Goal: Information Seeking & Learning: Compare options

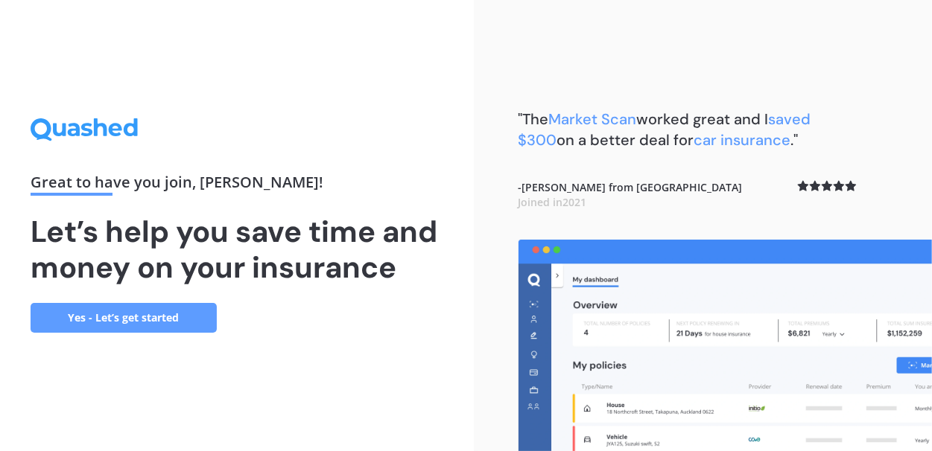
click at [140, 318] on link "Yes - Let’s get started" at bounding box center [124, 318] width 186 height 30
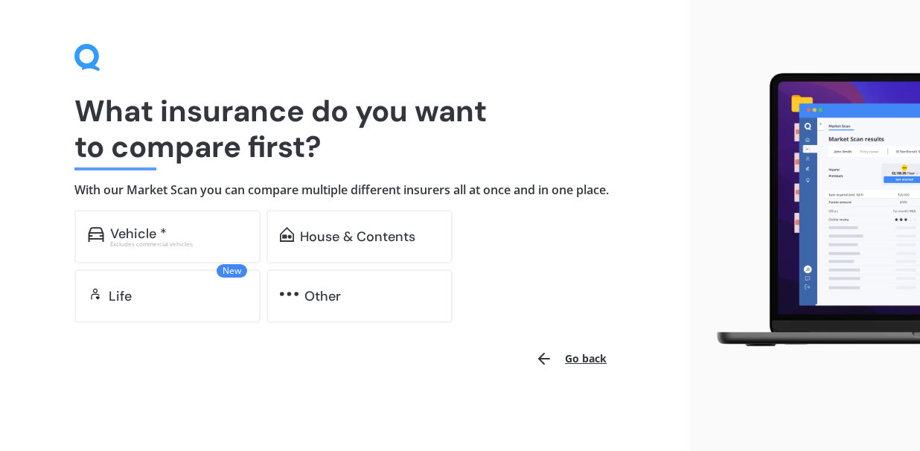
scroll to position [45, 0]
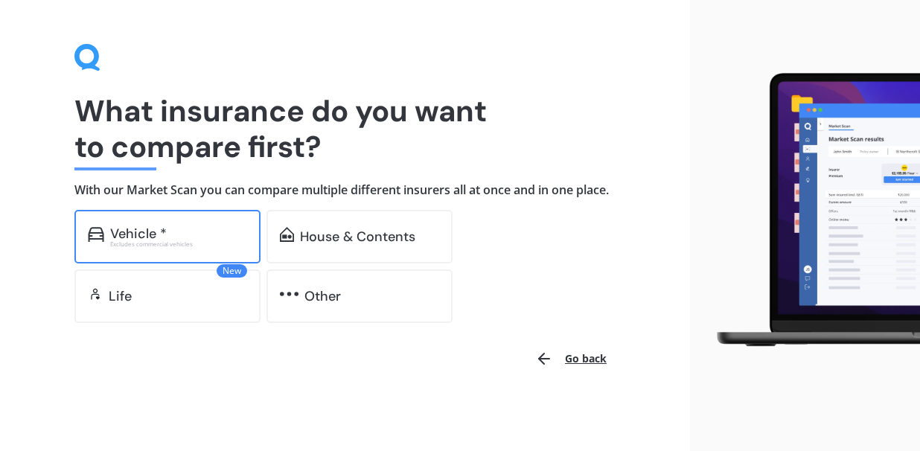
click at [155, 237] on div "Vehicle *" at bounding box center [138, 233] width 57 height 15
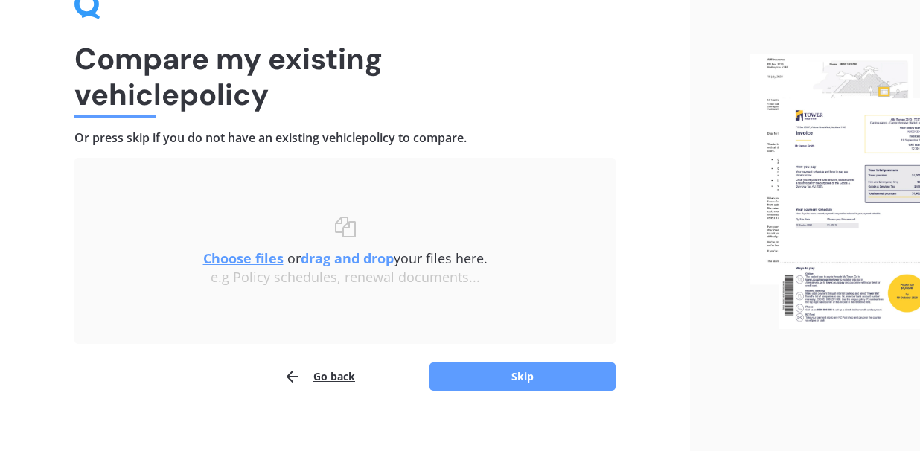
scroll to position [97, 0]
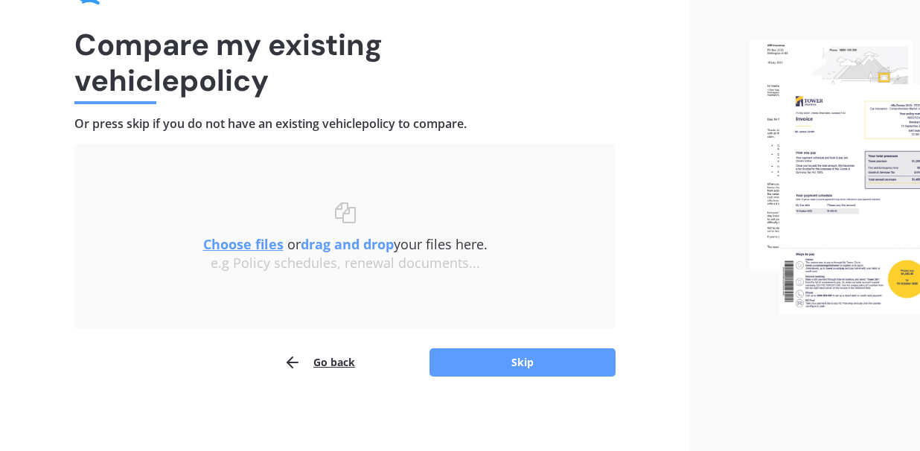
click at [883, 413] on div at bounding box center [805, 177] width 230 height 549
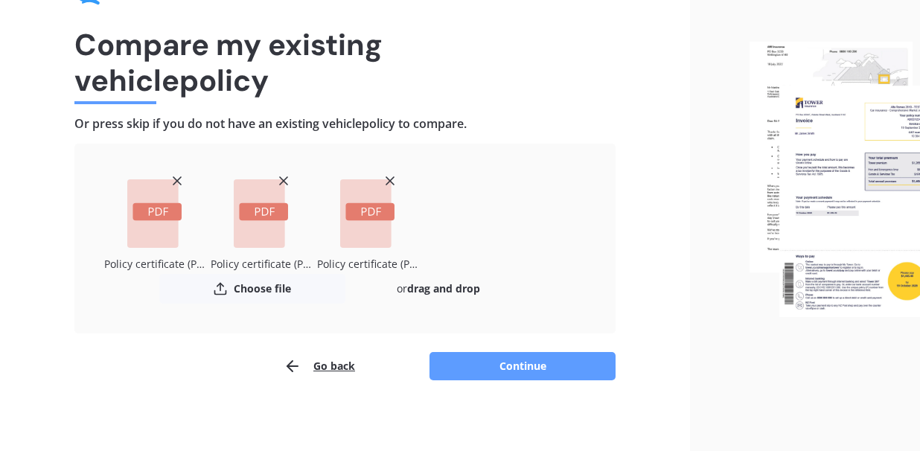
scroll to position [101, 0]
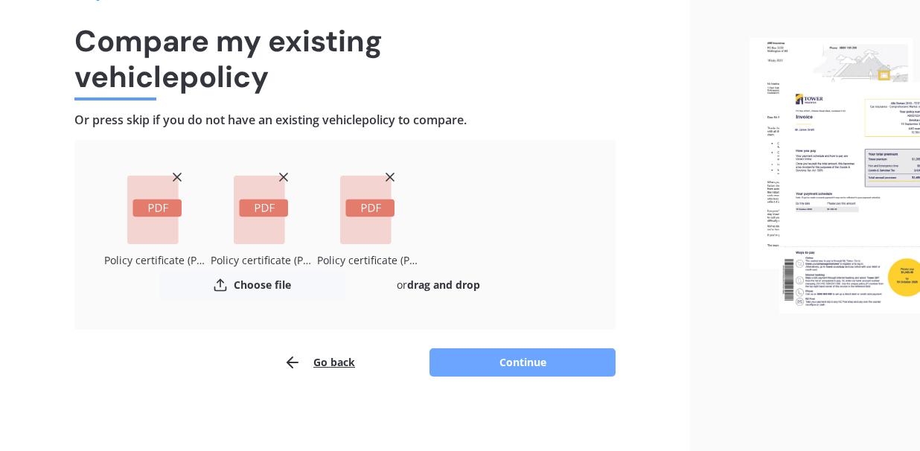
click at [529, 363] on button "Continue" at bounding box center [523, 362] width 186 height 28
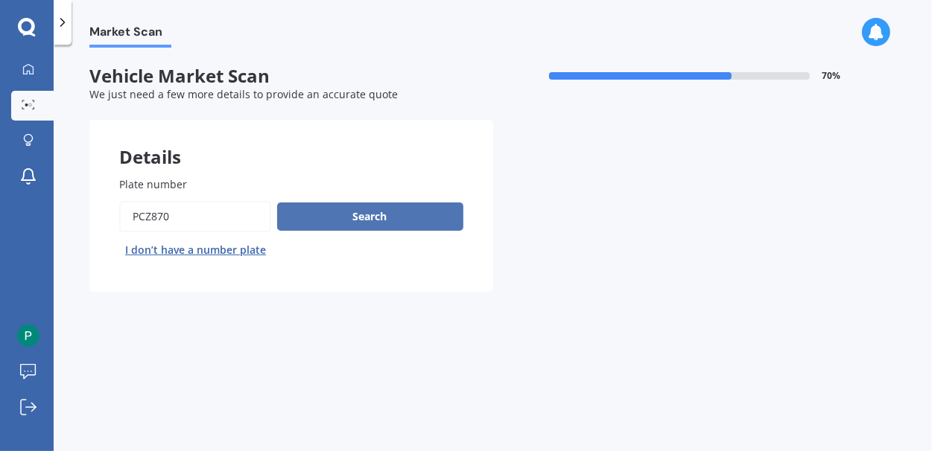
click at [354, 212] on button "Search" at bounding box center [370, 217] width 186 height 28
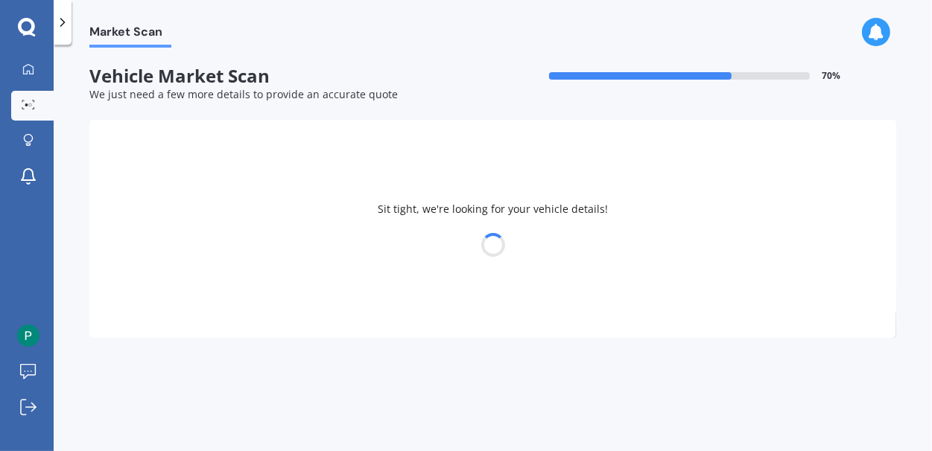
select select "KIA"
select select "RIO"
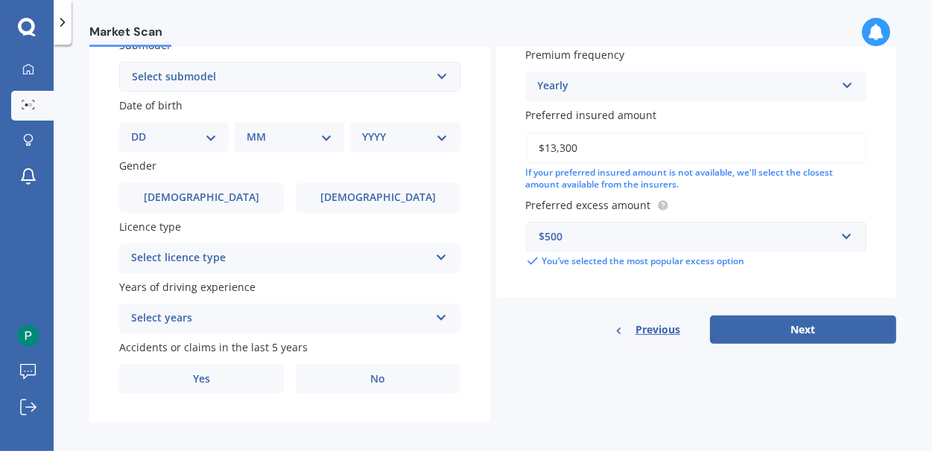
scroll to position [427, 0]
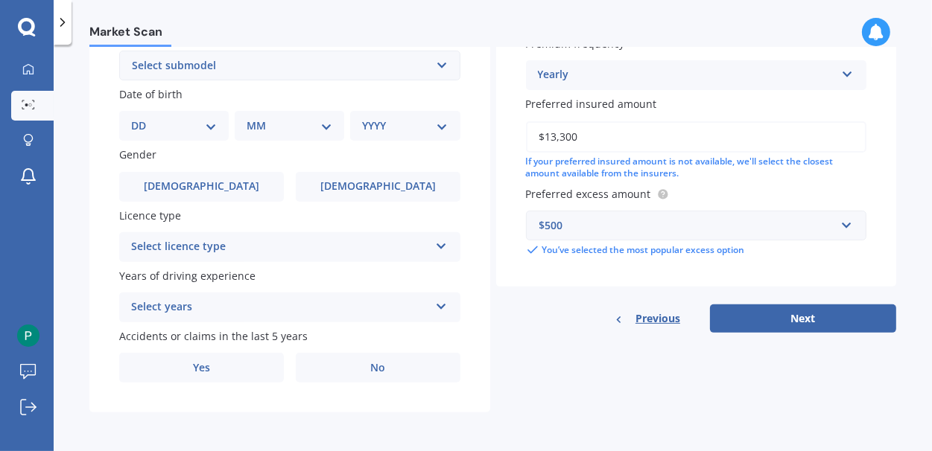
click at [208, 121] on select "DD 01 02 03 04 05 06 07 08 09 10 11 12 13 14 15 16 17 18 19 20 21 22 23 24 25 2…" at bounding box center [174, 126] width 86 height 16
select select "08"
click at [143, 118] on select "DD 01 02 03 04 05 06 07 08 09 10 11 12 13 14 15 16 17 18 19 20 21 22 23 24 25 2…" at bounding box center [174, 126] width 86 height 16
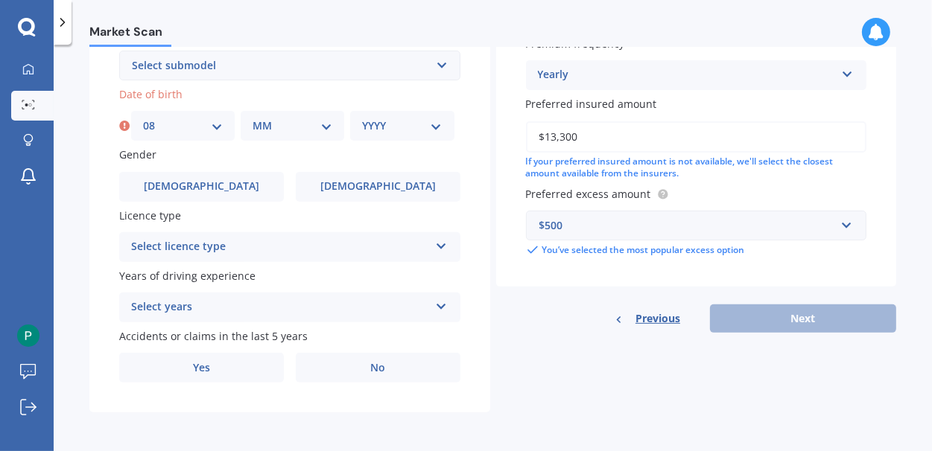
click at [328, 124] on select "MM 01 02 03 04 05 06 07 08 09 10 11 12" at bounding box center [292, 126] width 80 height 16
select select "05"
click at [252, 118] on select "MM 01 02 03 04 05 06 07 08 09 10 11 12" at bounding box center [292, 126] width 80 height 16
click at [436, 125] on select "YYYY 2025 2024 2023 2022 2021 2020 2019 2018 2017 2016 2015 2014 2013 2012 2011…" at bounding box center [402, 126] width 80 height 16
select select "1967"
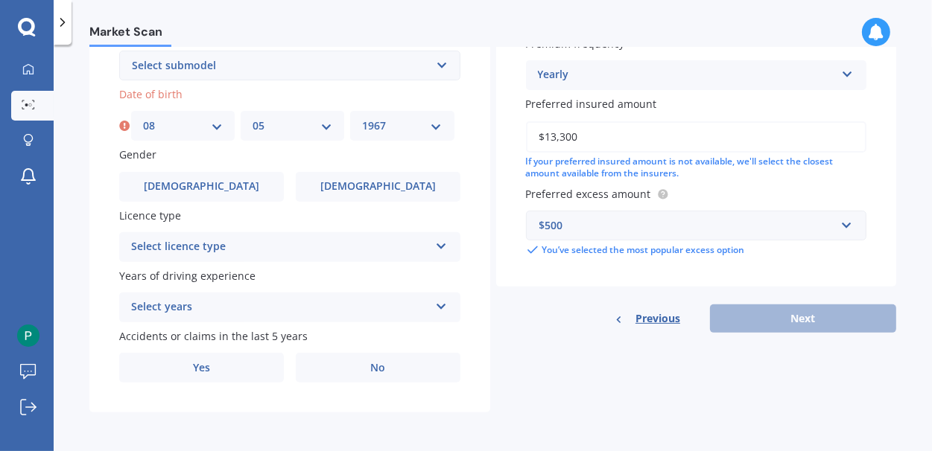
click at [362, 118] on select "YYYY 2025 2024 2023 2022 2021 2020 2019 2018 2017 2016 2015 2014 2013 2012 2011…" at bounding box center [402, 126] width 80 height 16
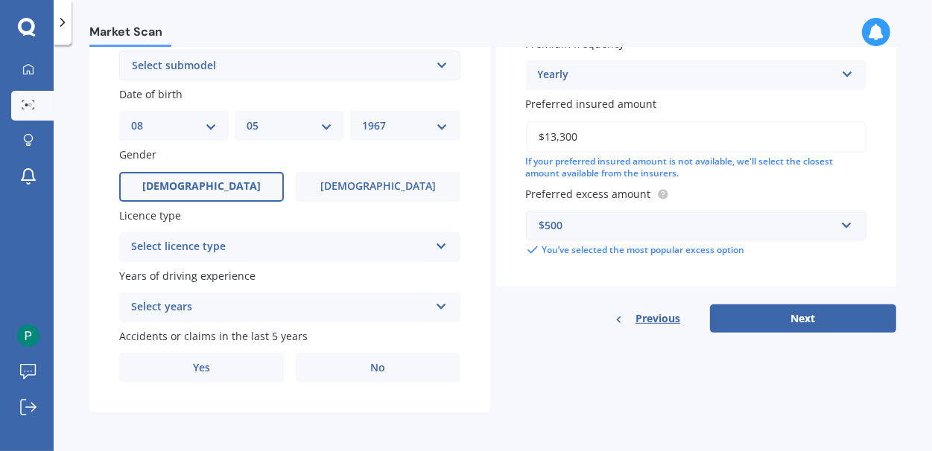
click at [235, 187] on label "[DEMOGRAPHIC_DATA]" at bounding box center [201, 187] width 165 height 30
click at [0, 0] on input "[DEMOGRAPHIC_DATA]" at bounding box center [0, 0] width 0 height 0
click at [442, 246] on icon at bounding box center [441, 243] width 13 height 10
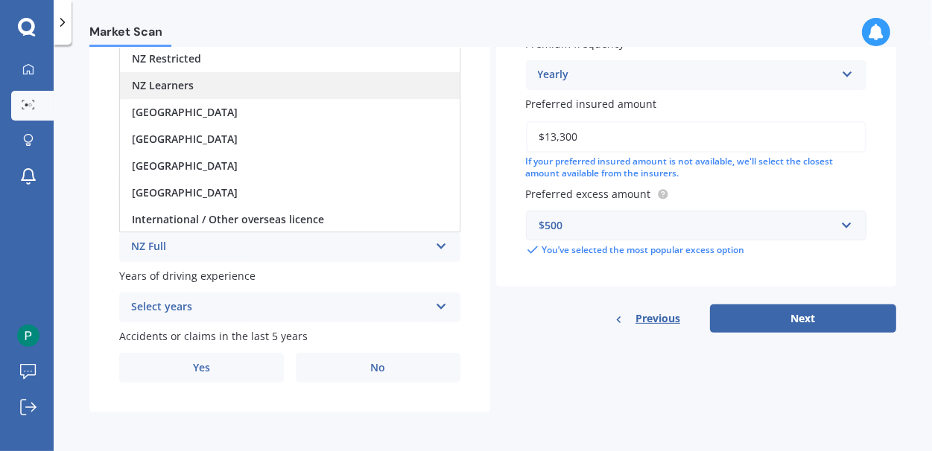
scroll to position [278, 0]
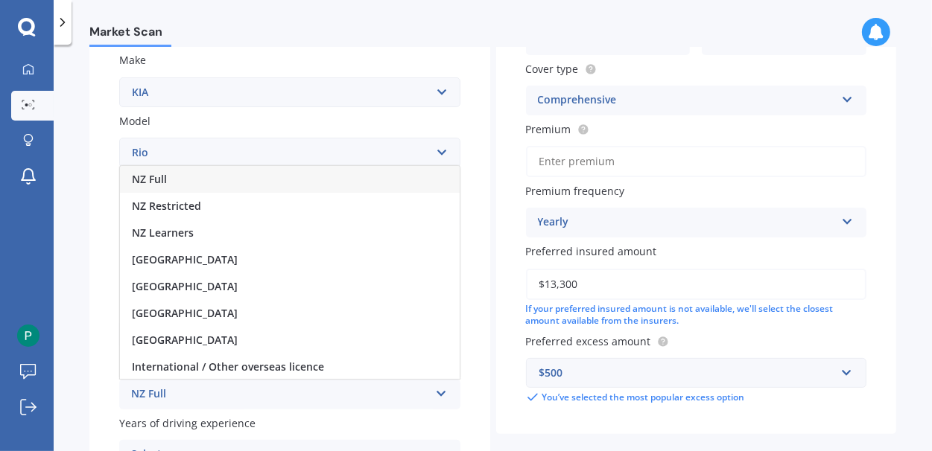
click at [165, 182] on span "NZ Full" at bounding box center [149, 179] width 35 height 14
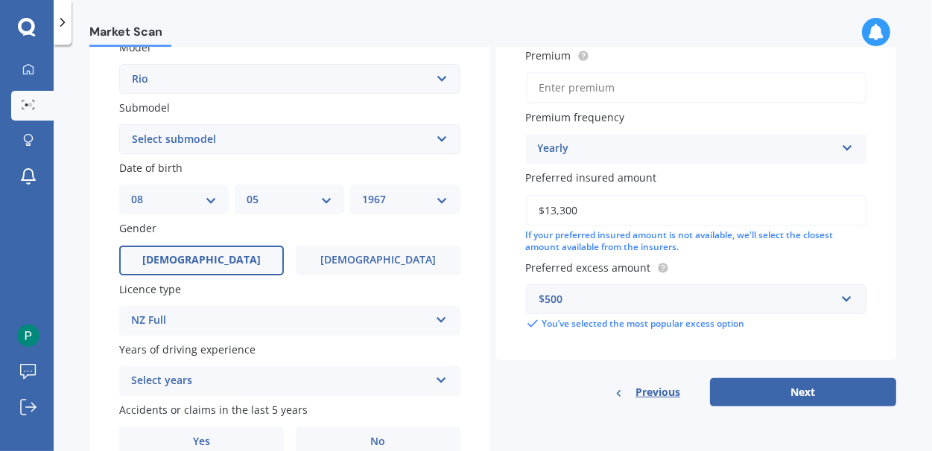
scroll to position [427, 0]
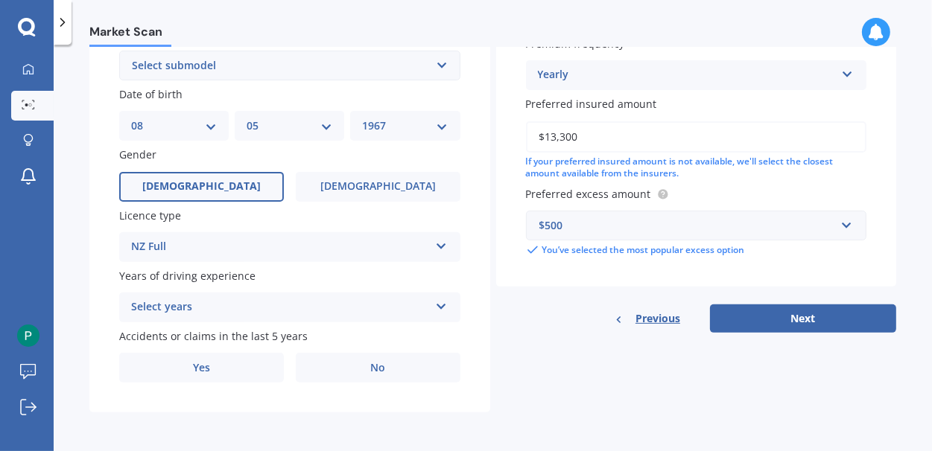
click at [444, 302] on div "Select years 5 or more years 4 years 3 years 2 years 1 year" at bounding box center [289, 308] width 341 height 30
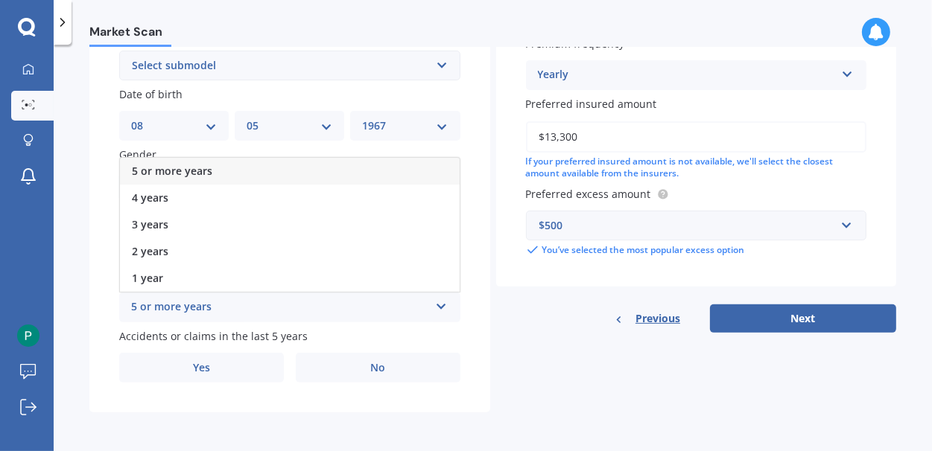
click at [238, 167] on div "5 or more years" at bounding box center [290, 171] width 340 height 27
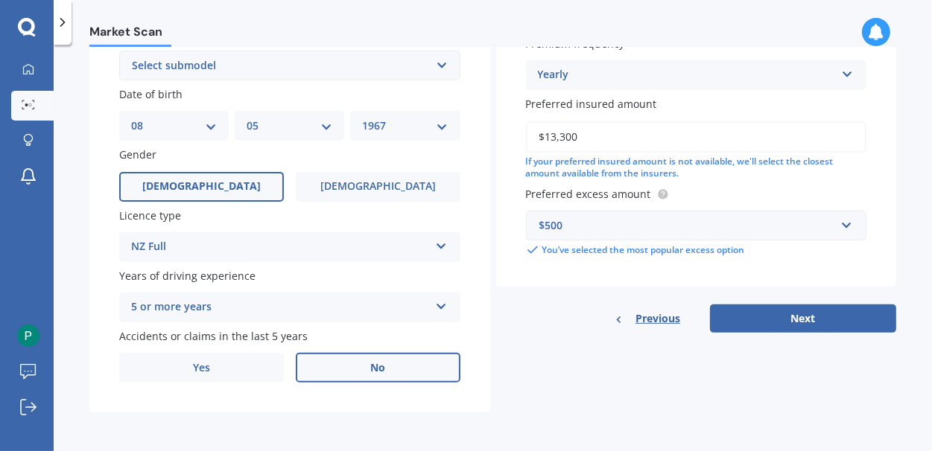
click at [395, 354] on label "No" at bounding box center [378, 368] width 165 height 30
click at [0, 0] on input "No" at bounding box center [0, 0] width 0 height 0
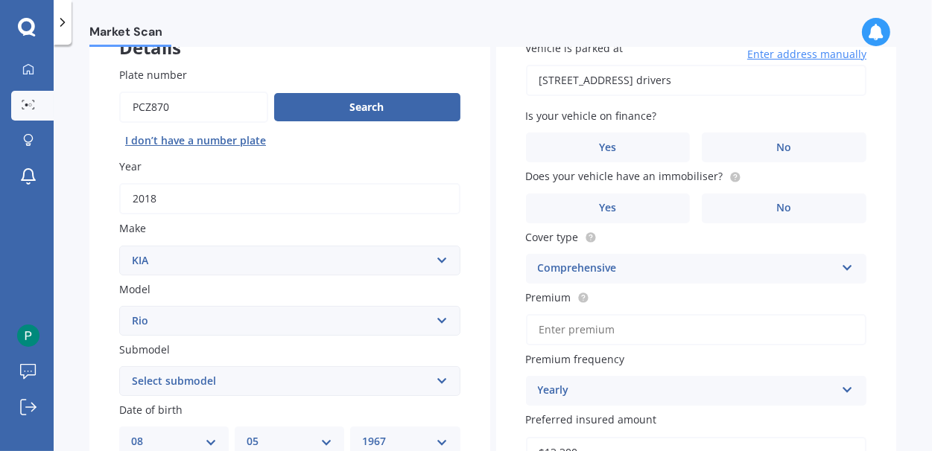
scroll to position [129, 0]
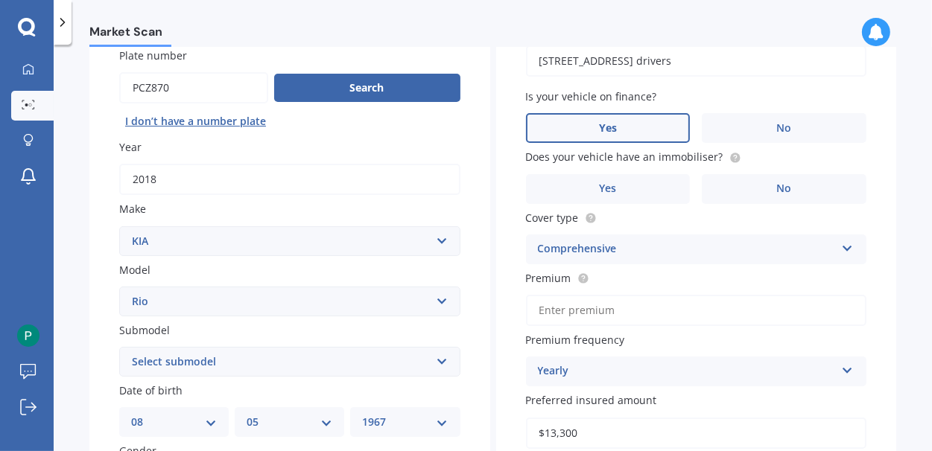
click at [650, 129] on label "Yes" at bounding box center [608, 128] width 165 height 30
click at [0, 0] on input "Yes" at bounding box center [0, 0] width 0 height 0
click at [739, 197] on label "No" at bounding box center [783, 189] width 165 height 30
click at [0, 0] on input "No" at bounding box center [0, 0] width 0 height 0
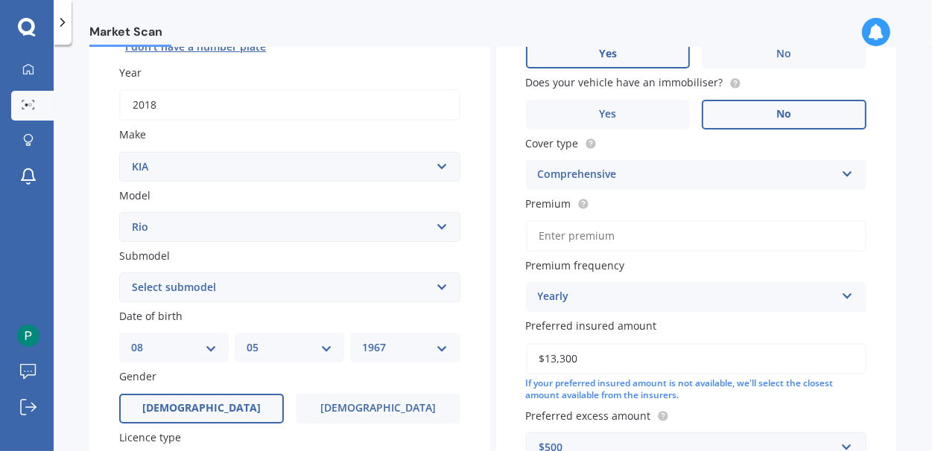
scroll to position [278, 0]
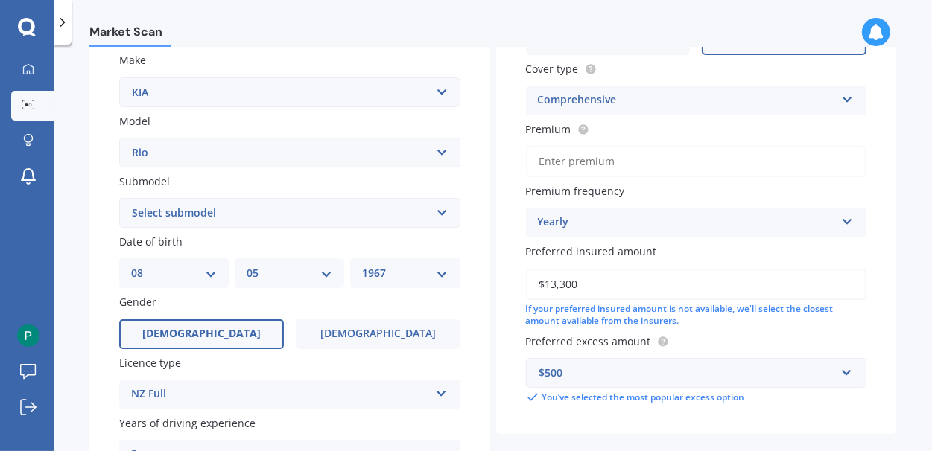
click at [841, 224] on icon at bounding box center [847, 219] width 13 height 10
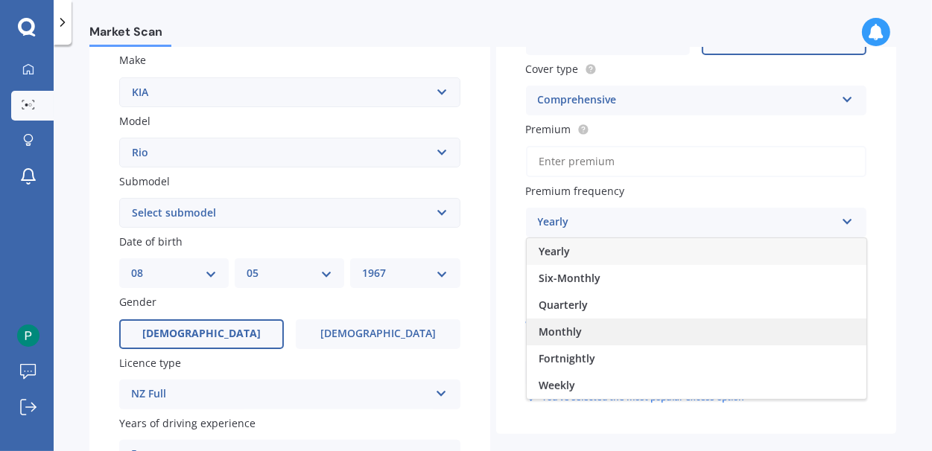
click at [625, 328] on div "Monthly" at bounding box center [696, 332] width 340 height 27
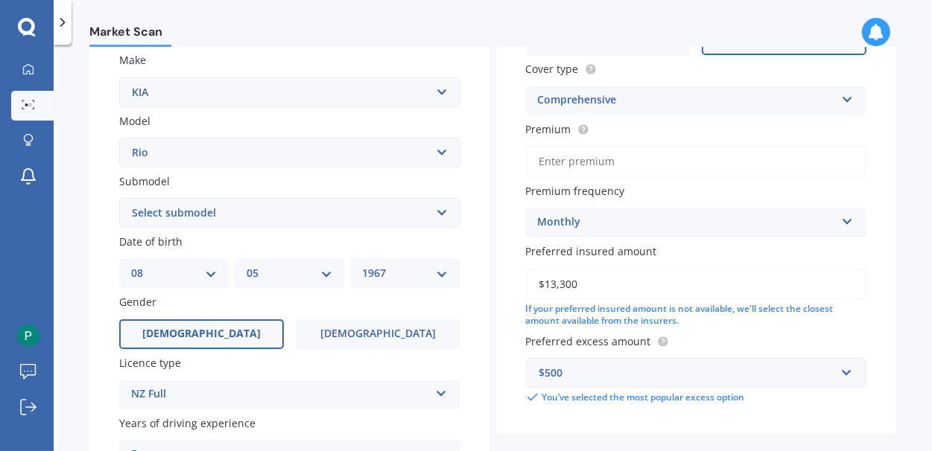
click at [563, 159] on input "Premium" at bounding box center [696, 161] width 341 height 31
type input "$41.54"
click at [500, 297] on div "Vehicle is parked at [STREET_ADDRESS] Named drivers Enter address manually Is y…" at bounding box center [696, 138] width 401 height 593
click at [913, 112] on div "Market Scan Vehicle Market Scan 70 % We just need a few more details to provide…" at bounding box center [493, 251] width 878 height 407
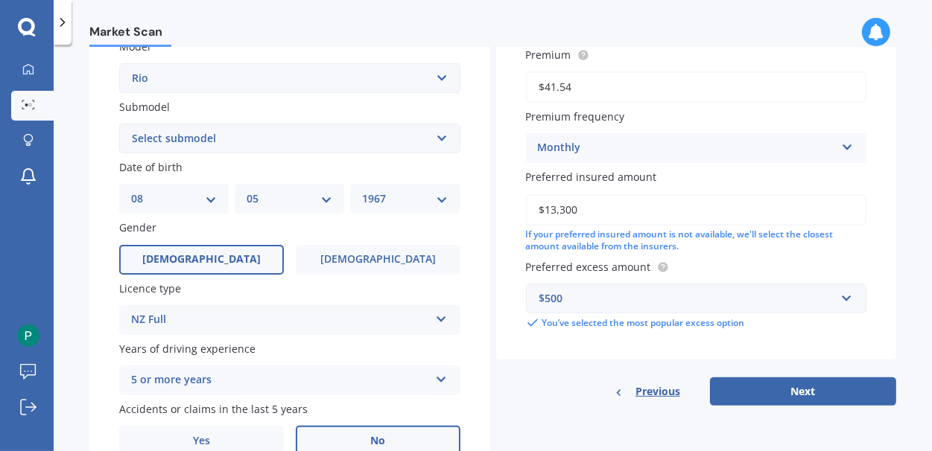
scroll to position [427, 0]
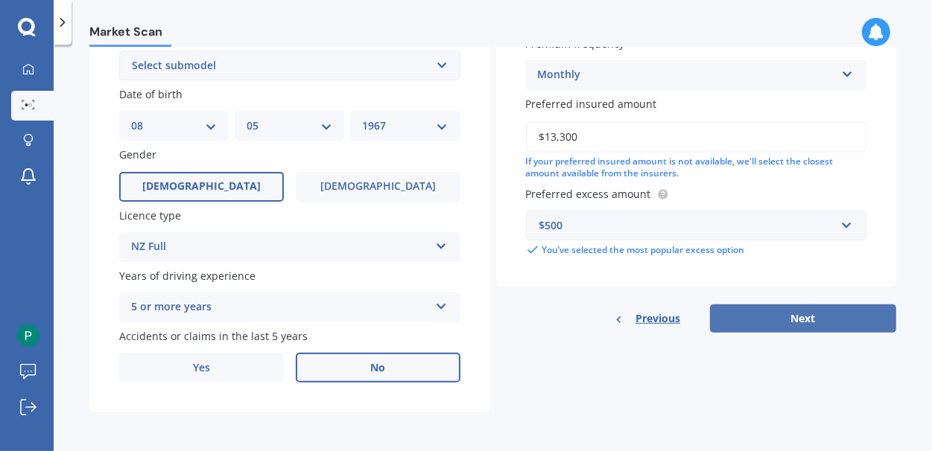
click at [801, 320] on button "Next" at bounding box center [803, 319] width 186 height 28
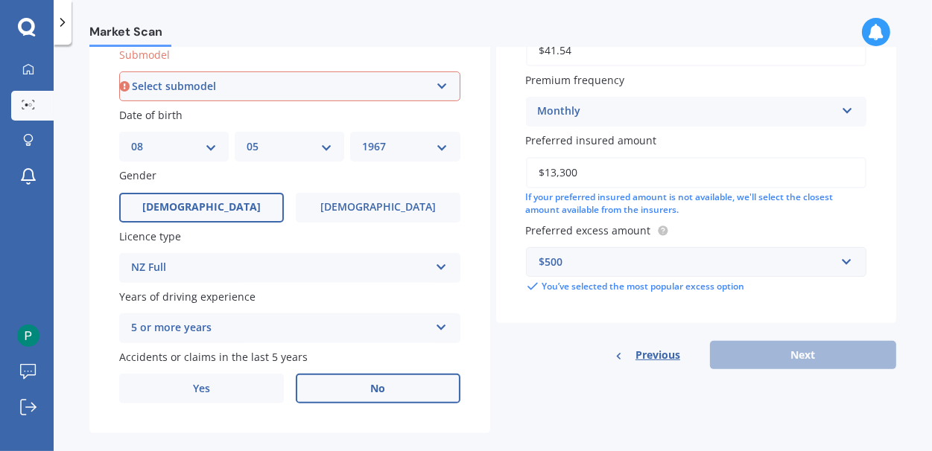
scroll to position [404, 0]
click at [436, 90] on select "Select submodel (All) 1.4 Diesel Manual EX GT-Line GT-Line Plus Limited LX auto…" at bounding box center [289, 87] width 341 height 30
select select "LX MANUAL"
click at [119, 72] on select "Select submodel (All) 1.4 Diesel Manual EX GT-Line GT-Line Plus Limited LX auto…" at bounding box center [289, 87] width 341 height 30
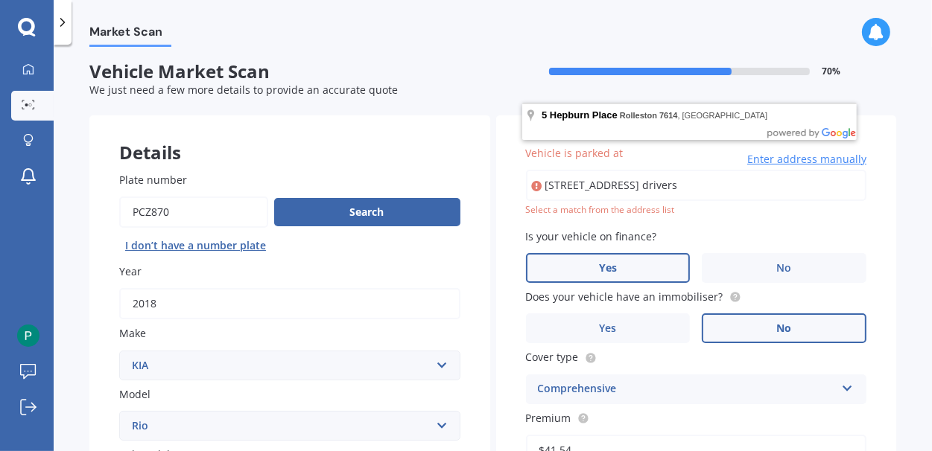
scroll to position [0, 0]
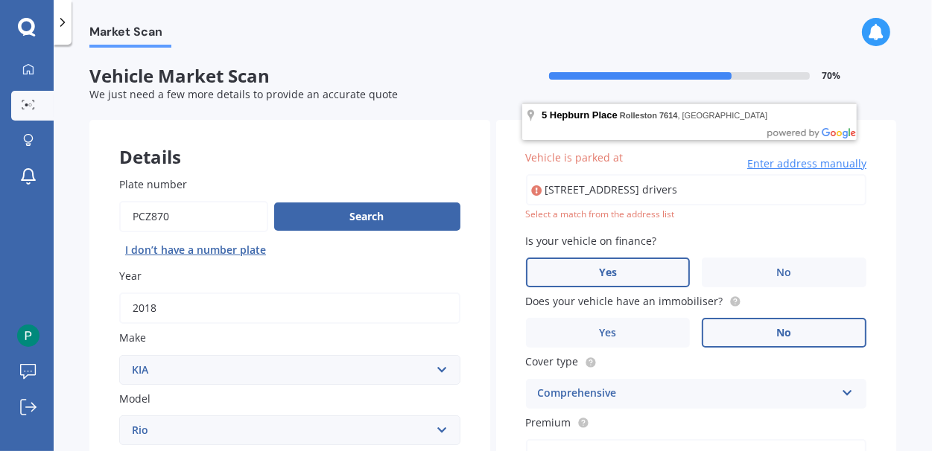
drag, startPoint x: 786, startPoint y: 190, endPoint x: 491, endPoint y: 179, distance: 295.1
click at [496, 179] on div "Vehicle is parked at [STREET_ADDRESS] Named drivers Enter address manually Sele…" at bounding box center [696, 424] width 401 height 608
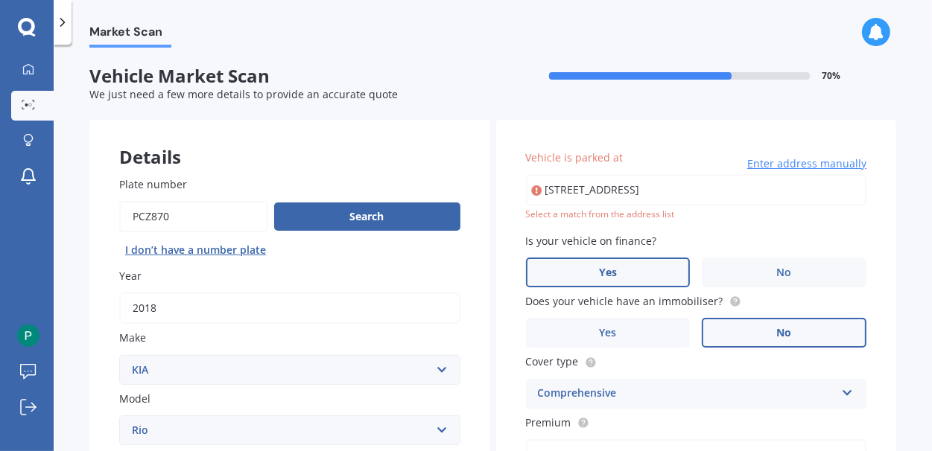
type input "[STREET_ADDRESS]"
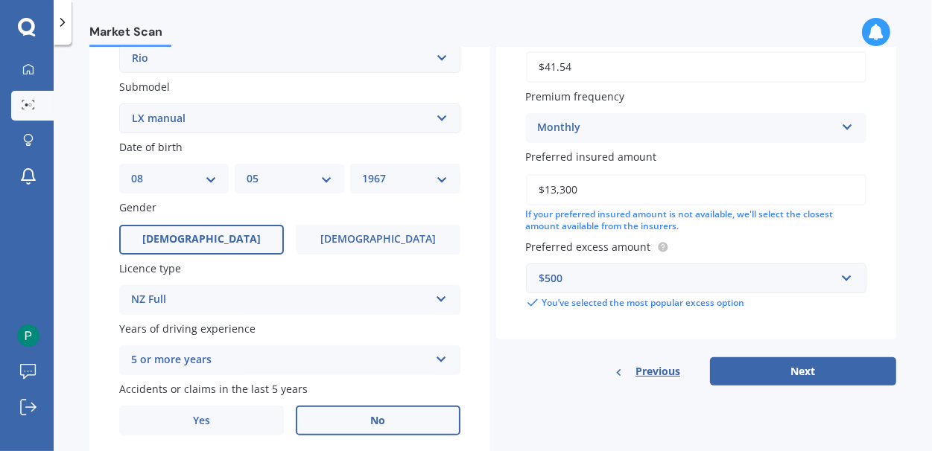
scroll to position [427, 0]
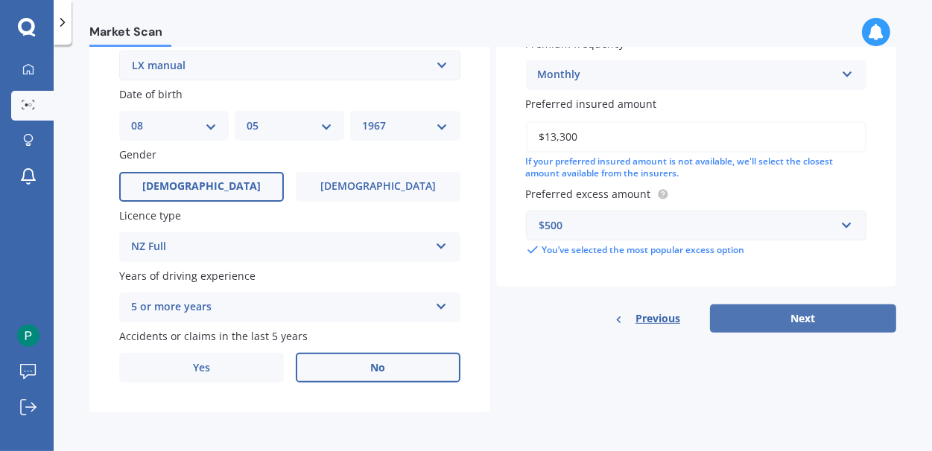
click at [798, 318] on button "Next" at bounding box center [803, 319] width 186 height 28
select select "08"
select select "05"
select select "1967"
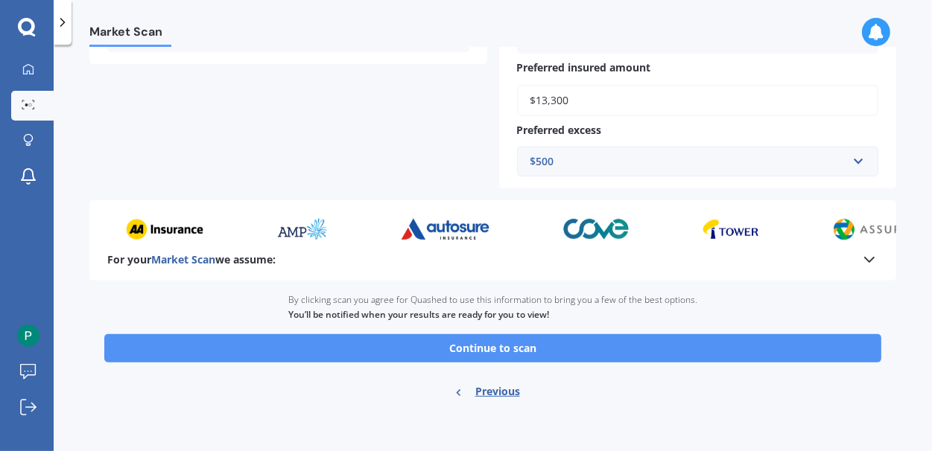
scroll to position [441, 0]
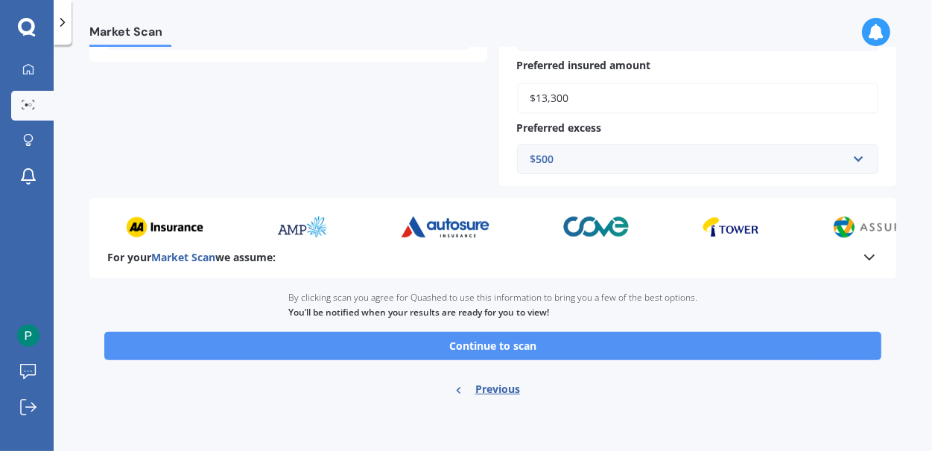
click at [499, 343] on button "Continue to scan" at bounding box center [492, 346] width 777 height 28
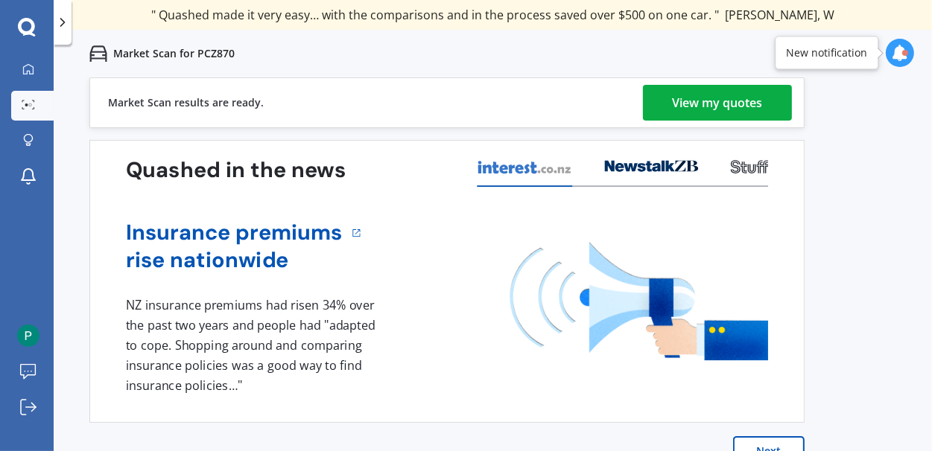
click at [721, 104] on div "View my quotes" at bounding box center [717, 103] width 90 height 36
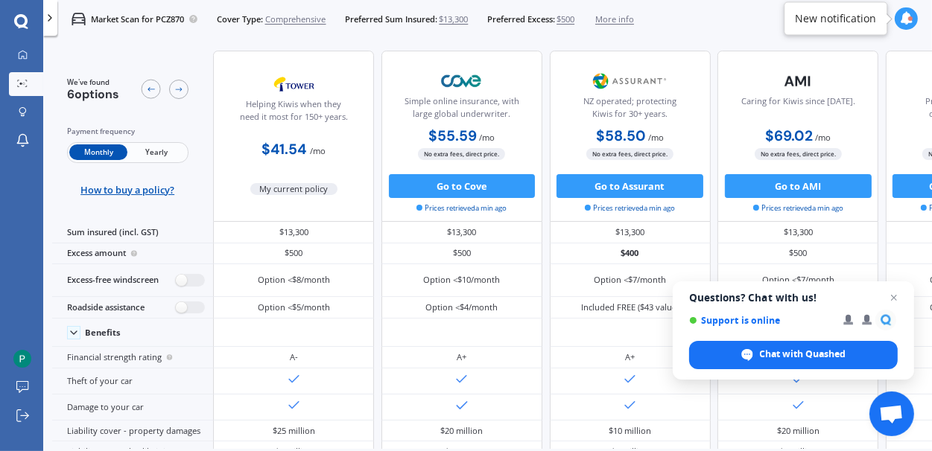
click at [48, 22] on icon at bounding box center [50, 18] width 12 height 12
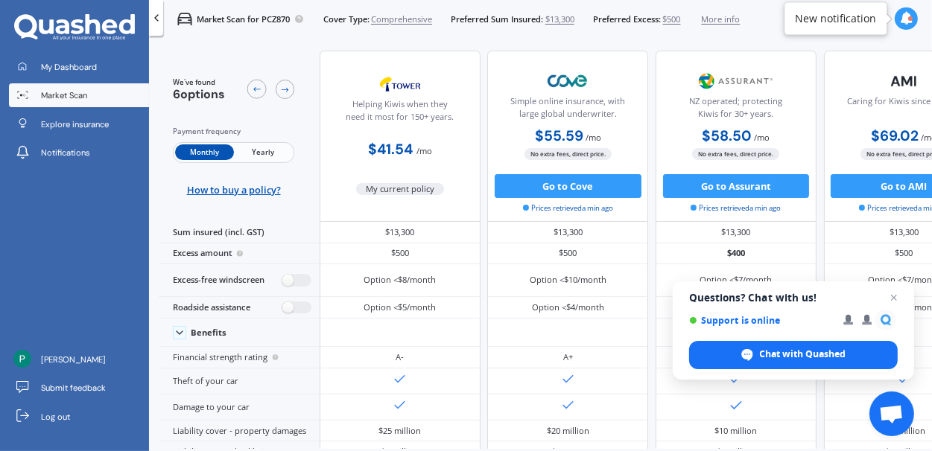
click at [159, 17] on icon at bounding box center [156, 18] width 12 height 12
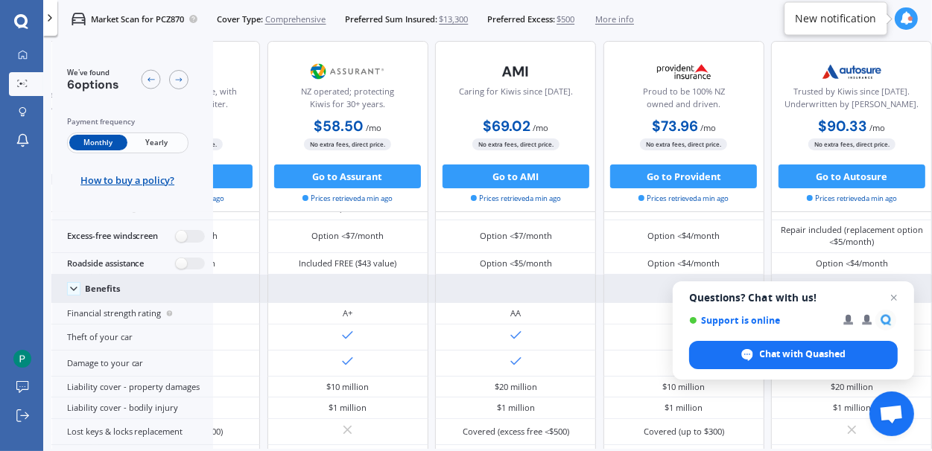
scroll to position [0, 358]
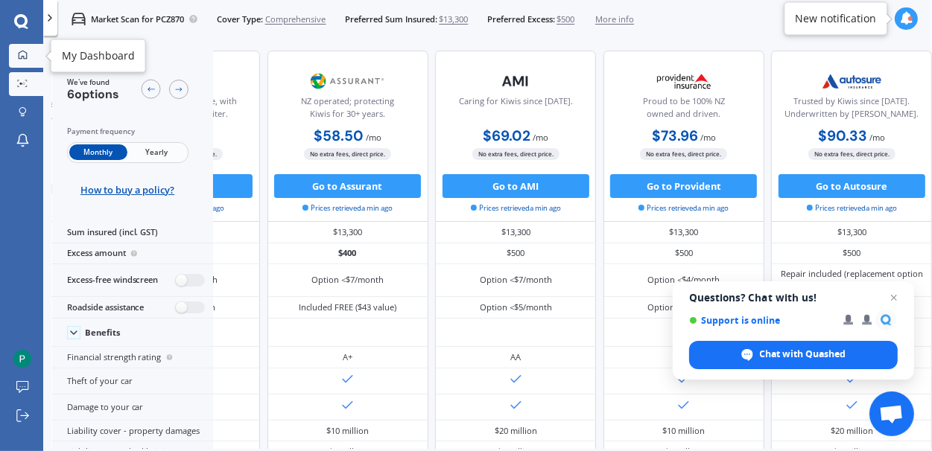
click at [26, 60] on div at bounding box center [22, 55] width 18 height 11
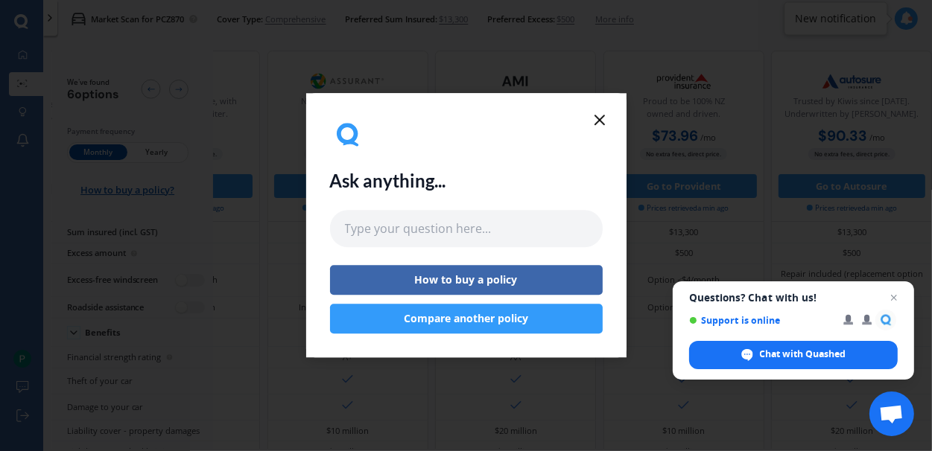
click at [499, 319] on button "Compare another policy" at bounding box center [466, 320] width 273 height 30
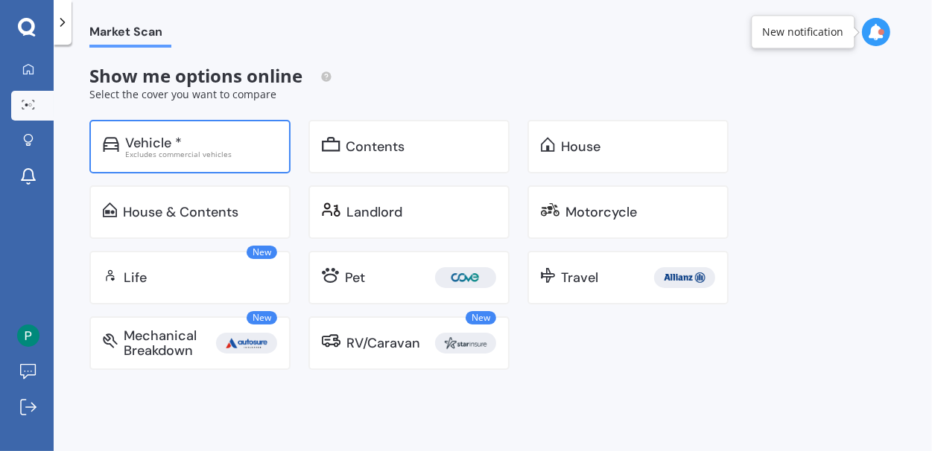
click at [198, 158] on div "Excludes commercial vehicles" at bounding box center [201, 153] width 152 height 7
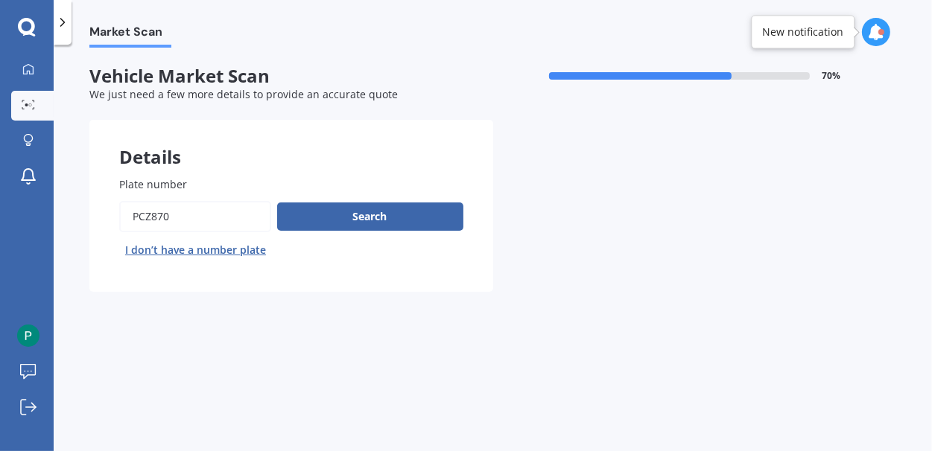
click at [214, 218] on input "Plate number" at bounding box center [195, 216] width 152 height 31
click at [773, 75] on div at bounding box center [679, 75] width 261 height 7
click at [24, 72] on icon at bounding box center [28, 69] width 12 height 12
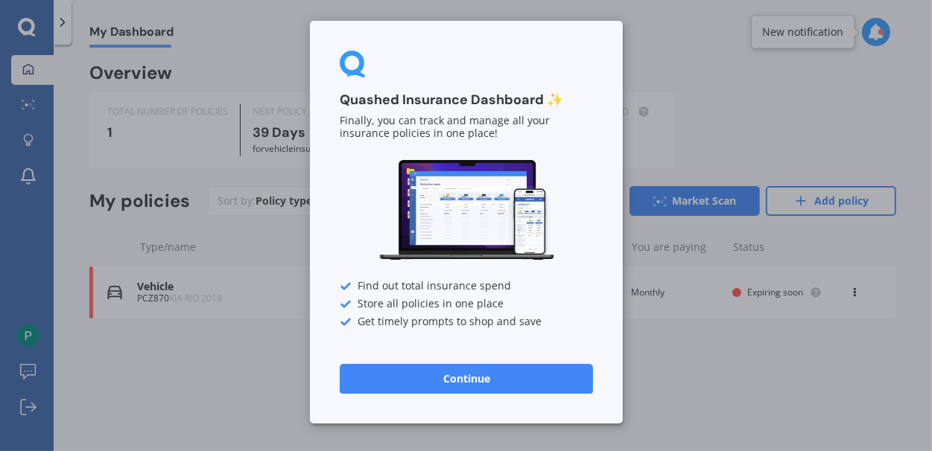
click at [465, 378] on button "Continue" at bounding box center [466, 379] width 253 height 30
